Goal: Use online tool/utility: Utilize a website feature to perform a specific function

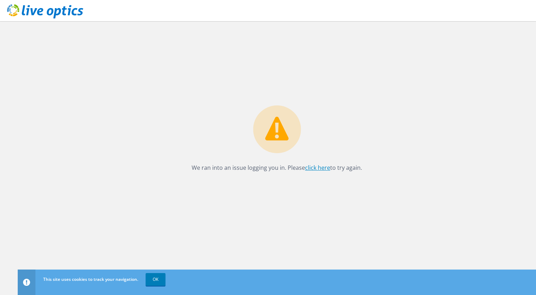
click at [319, 166] on link "click here" at bounding box center [317, 168] width 25 height 8
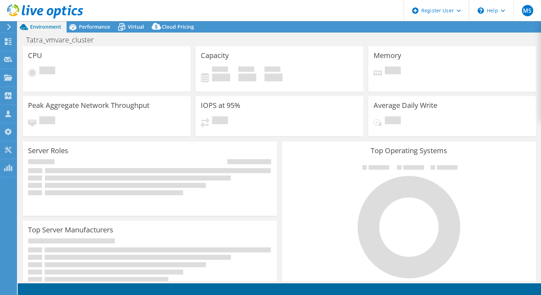
select select "USD"
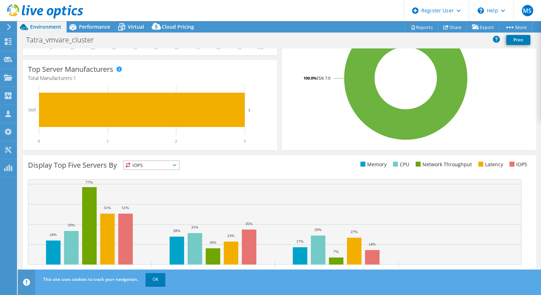
scroll to position [177, 0]
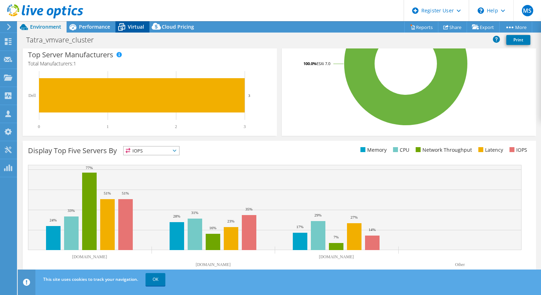
click at [132, 27] on span "Virtual" at bounding box center [136, 26] width 16 height 7
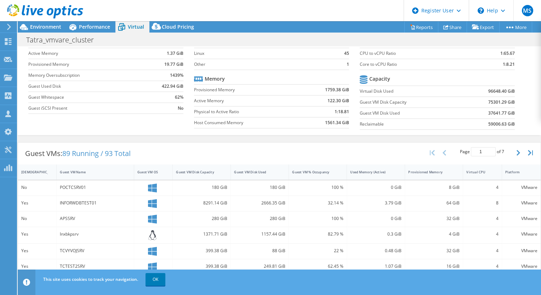
scroll to position [44, 0]
click at [206, 171] on div "Guest VM Disk Capacity" at bounding box center [197, 172] width 43 height 5
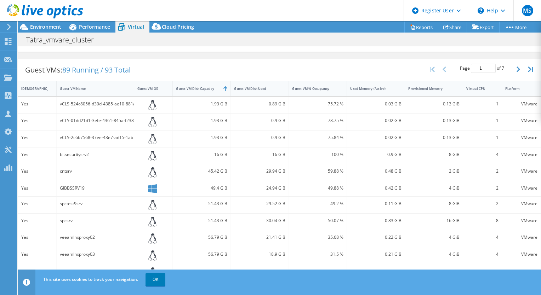
scroll to position [127, 0]
click at [203, 85] on div "Guest VM Disk Capacity" at bounding box center [197, 88] width 49 height 11
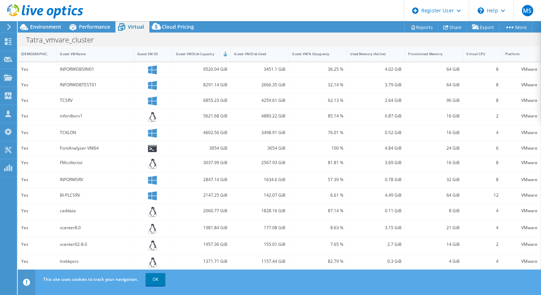
scroll to position [187, 0]
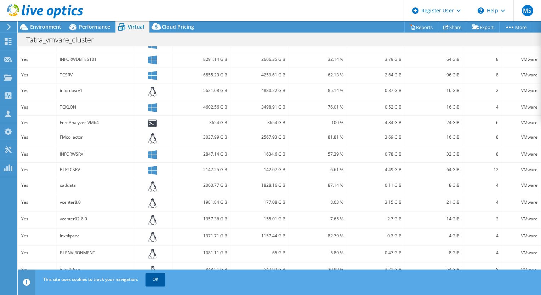
click at [165, 277] on link "OK" at bounding box center [156, 279] width 20 height 13
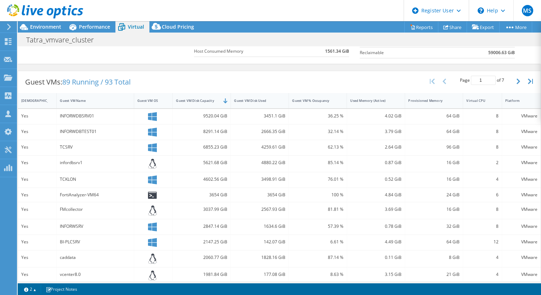
scroll to position [114, 0]
